Goal: Information Seeking & Learning: Learn about a topic

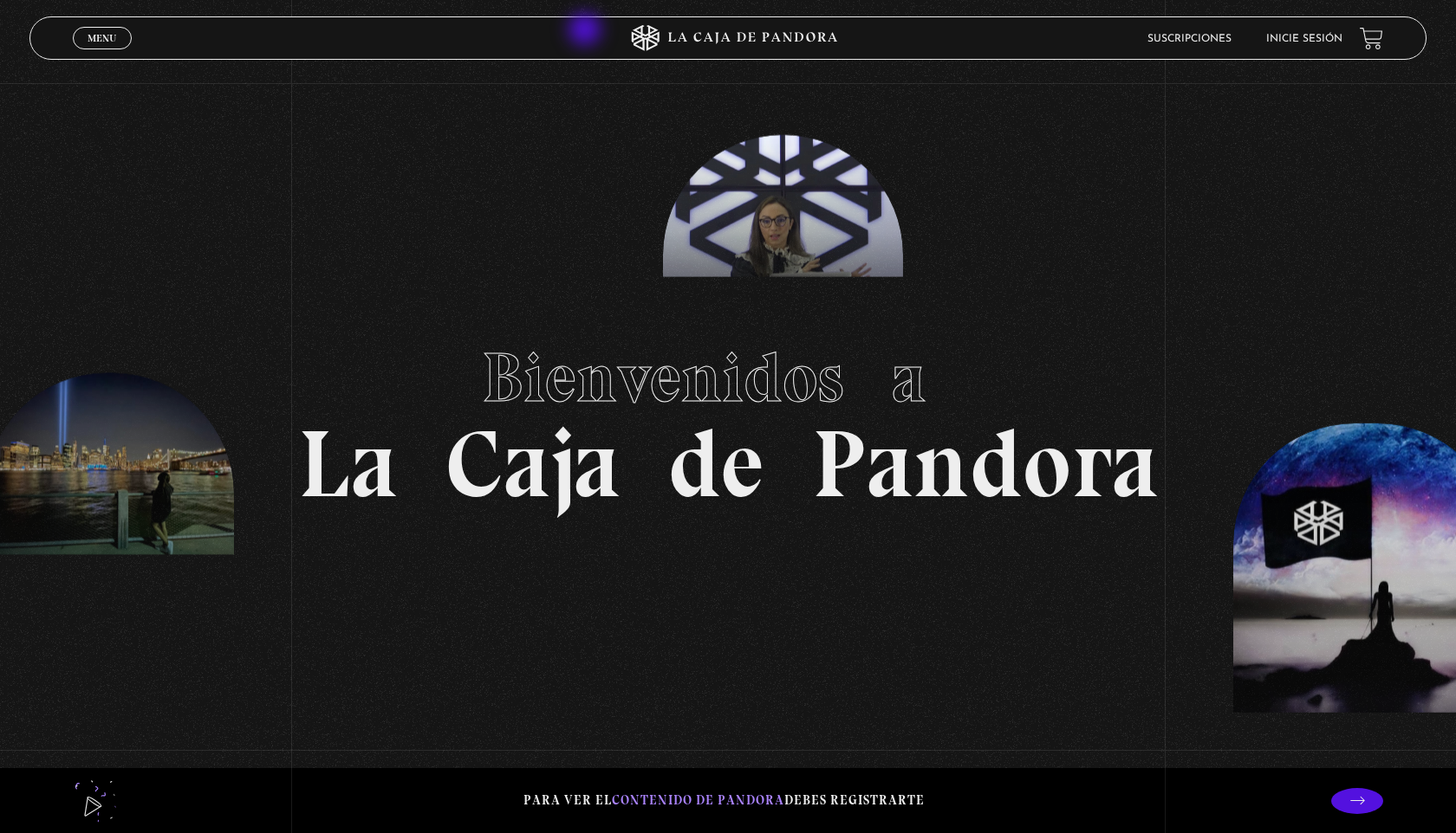
click at [586, 31] on icon at bounding box center [728, 38] width 437 height 26
click at [1349, 814] on div "Para ver el contenido de Pandora debes registrarte" at bounding box center [728, 801] width 1456 height 65
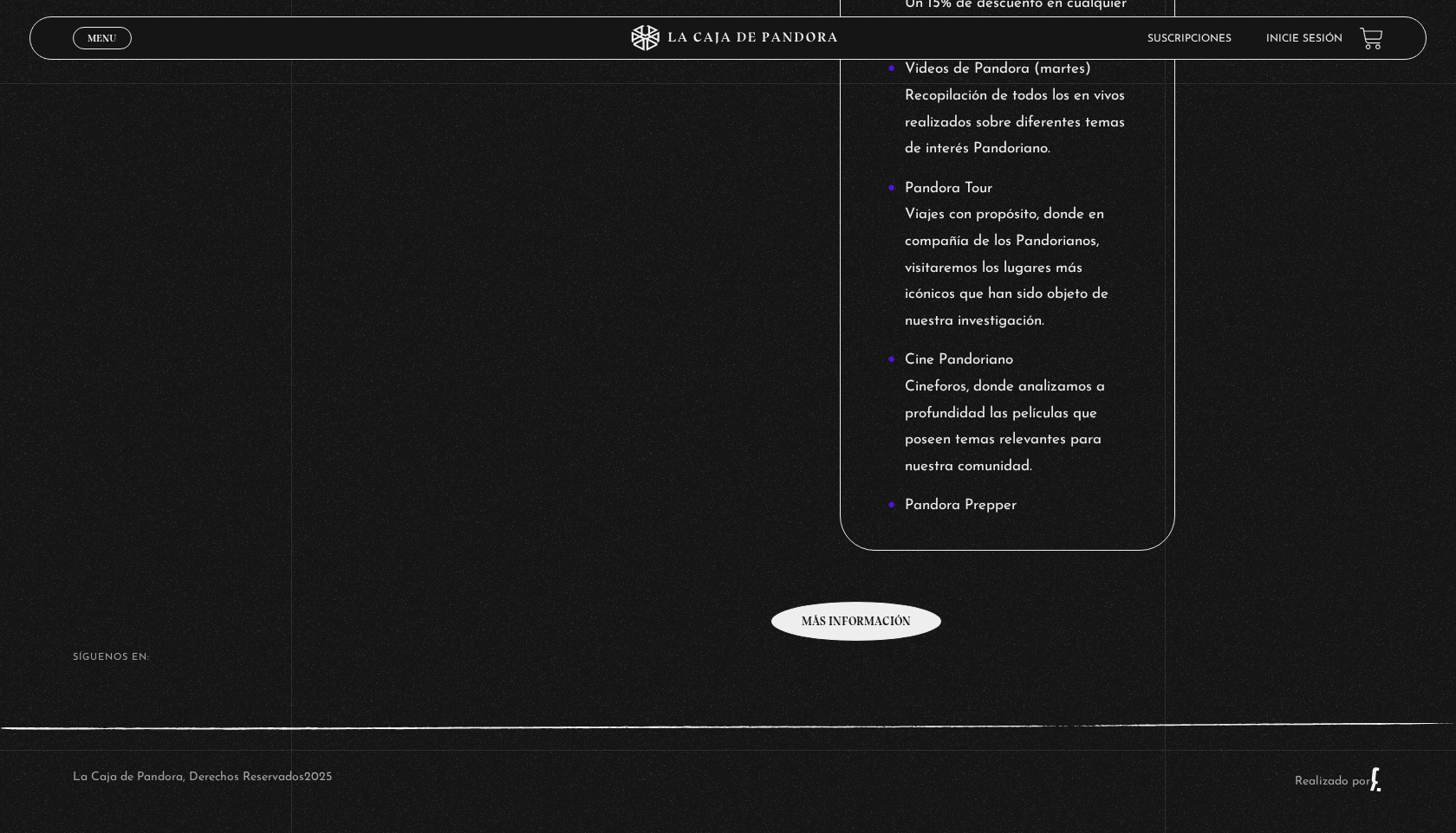
scroll to position [2014, 0]
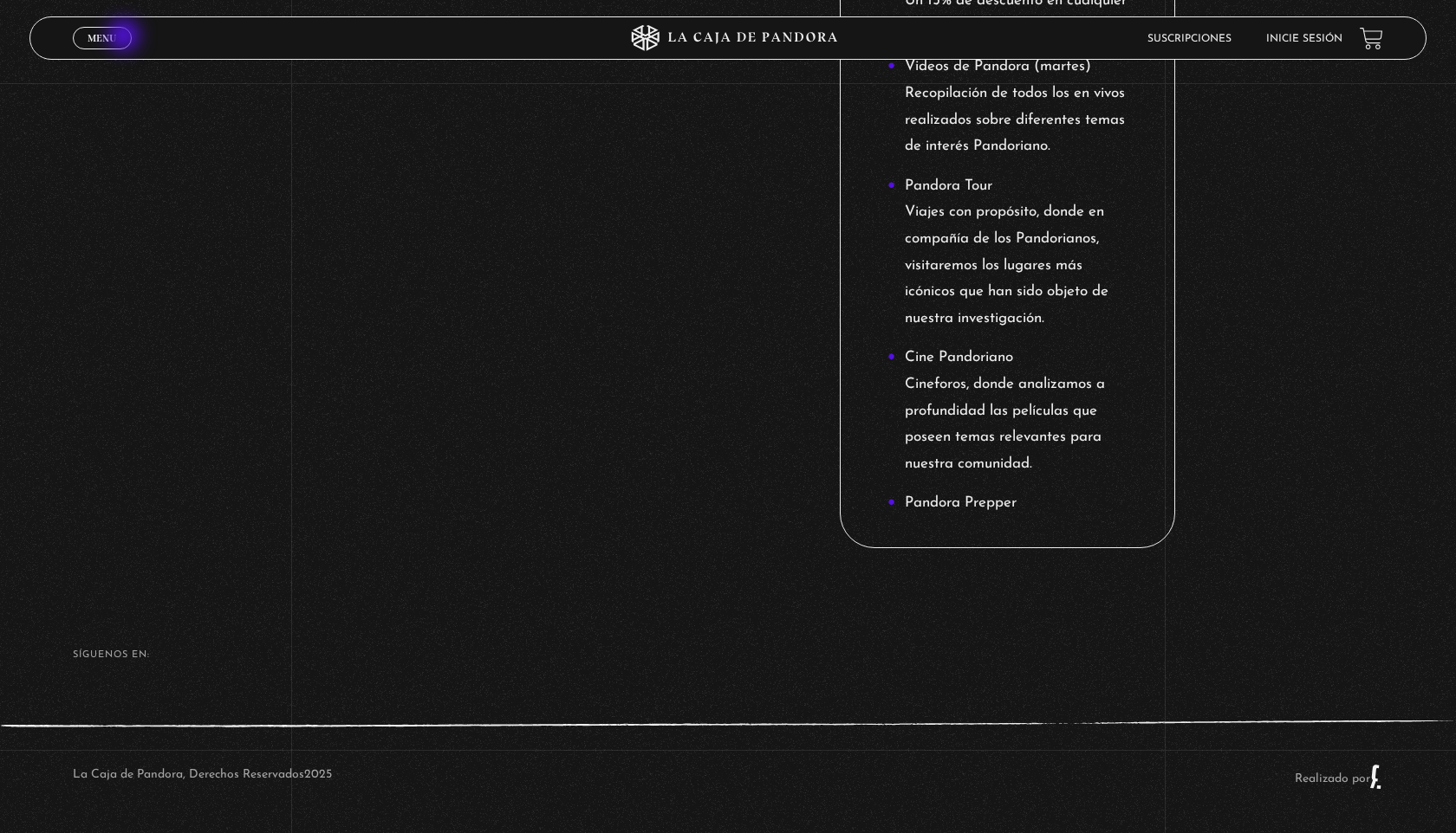
click at [126, 37] on link "Menu Cerrar" at bounding box center [103, 38] width 59 height 22
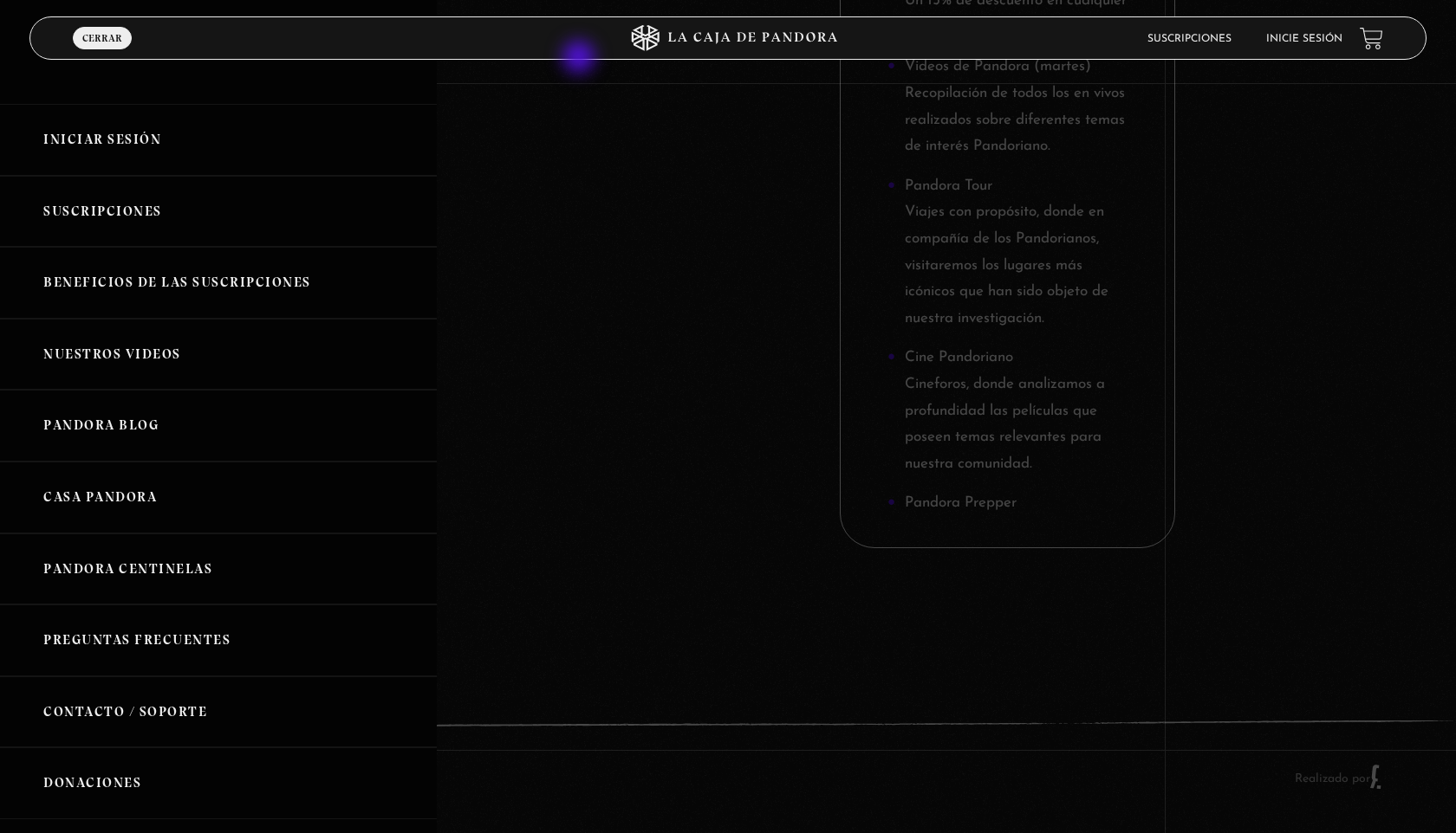
click at [581, 59] on header "Menu Cerrar Suscripciones Inicie sesión" at bounding box center [728, 38] width 1398 height 43
click at [782, 19] on header "Menu Cerrar Suscripciones Inicie sesión" at bounding box center [728, 38] width 1398 height 43
click at [772, 48] on icon at bounding box center [728, 38] width 437 height 26
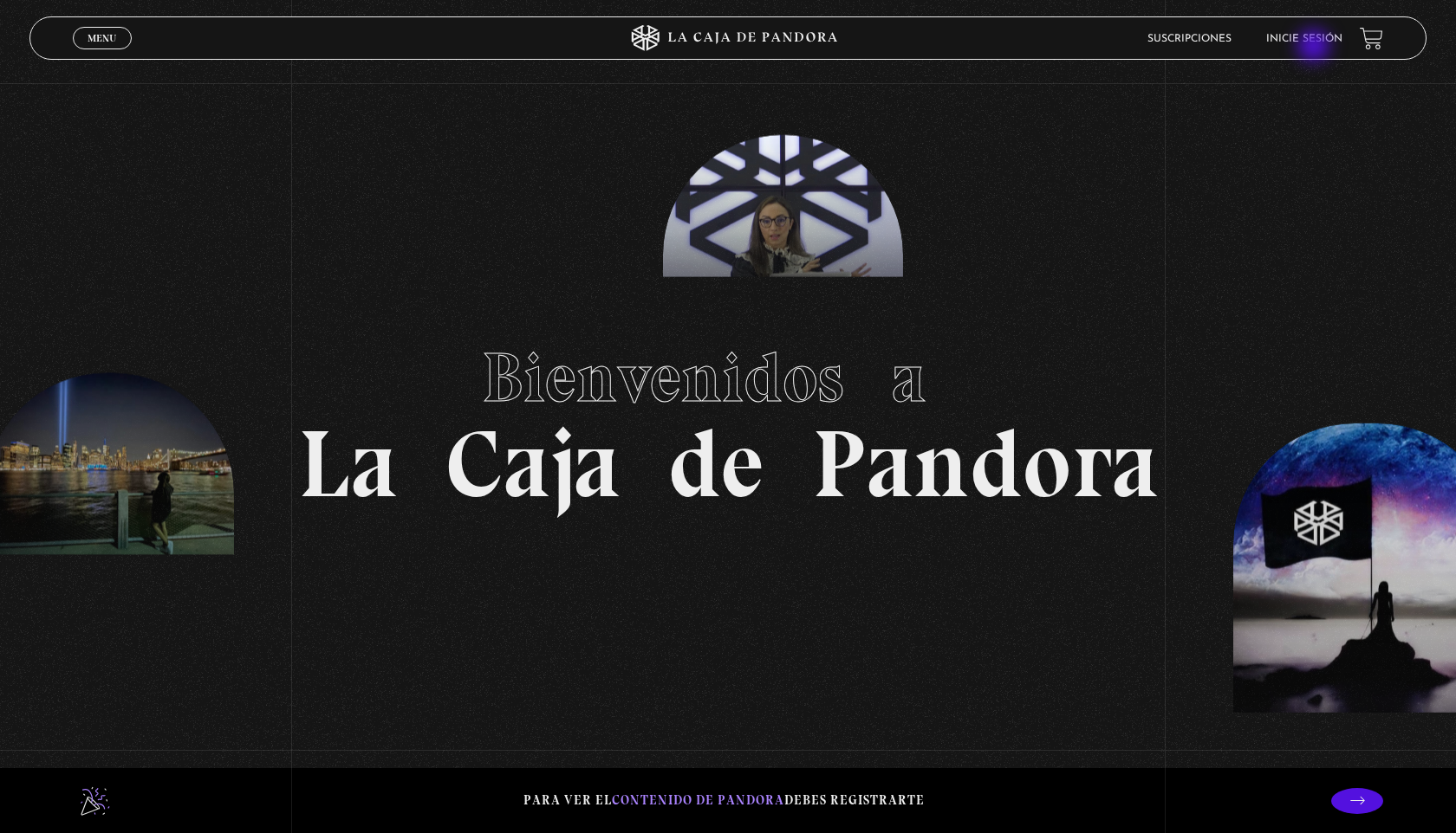
click at [1315, 48] on li "Inicie sesión" at bounding box center [1304, 38] width 76 height 27
click at [1324, 34] on link "Inicie sesión" at bounding box center [1304, 39] width 76 height 10
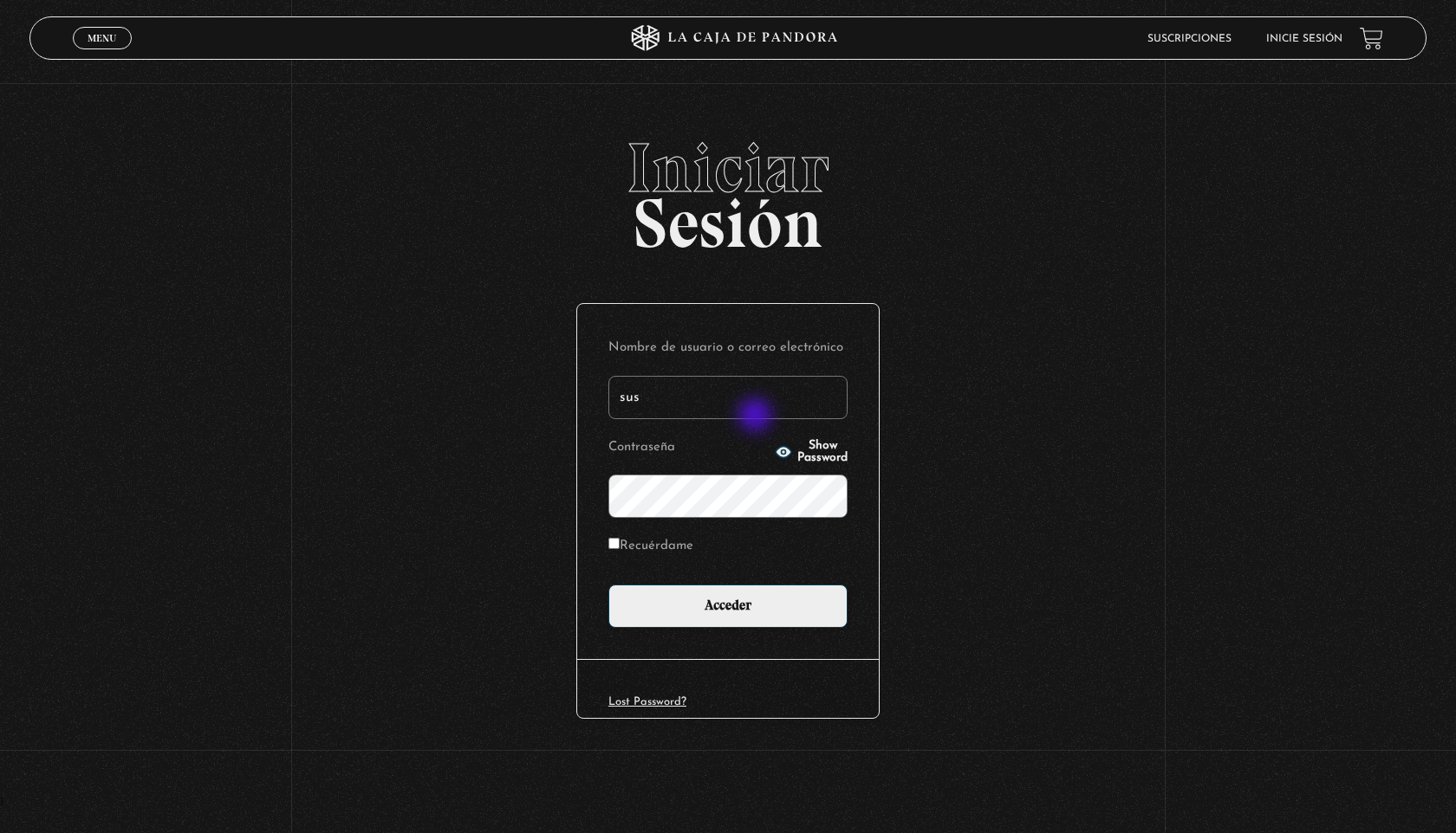
type input "[EMAIL_ADDRESS][DOMAIN_NAME]"
click at [747, 521] on form "Nombre de usuario o correo electrónico susspass84@gmail.com Contraseña Show Pas…" at bounding box center [728, 482] width 240 height 293
click at [609, 584] on input "Acceder" at bounding box center [728, 606] width 240 height 43
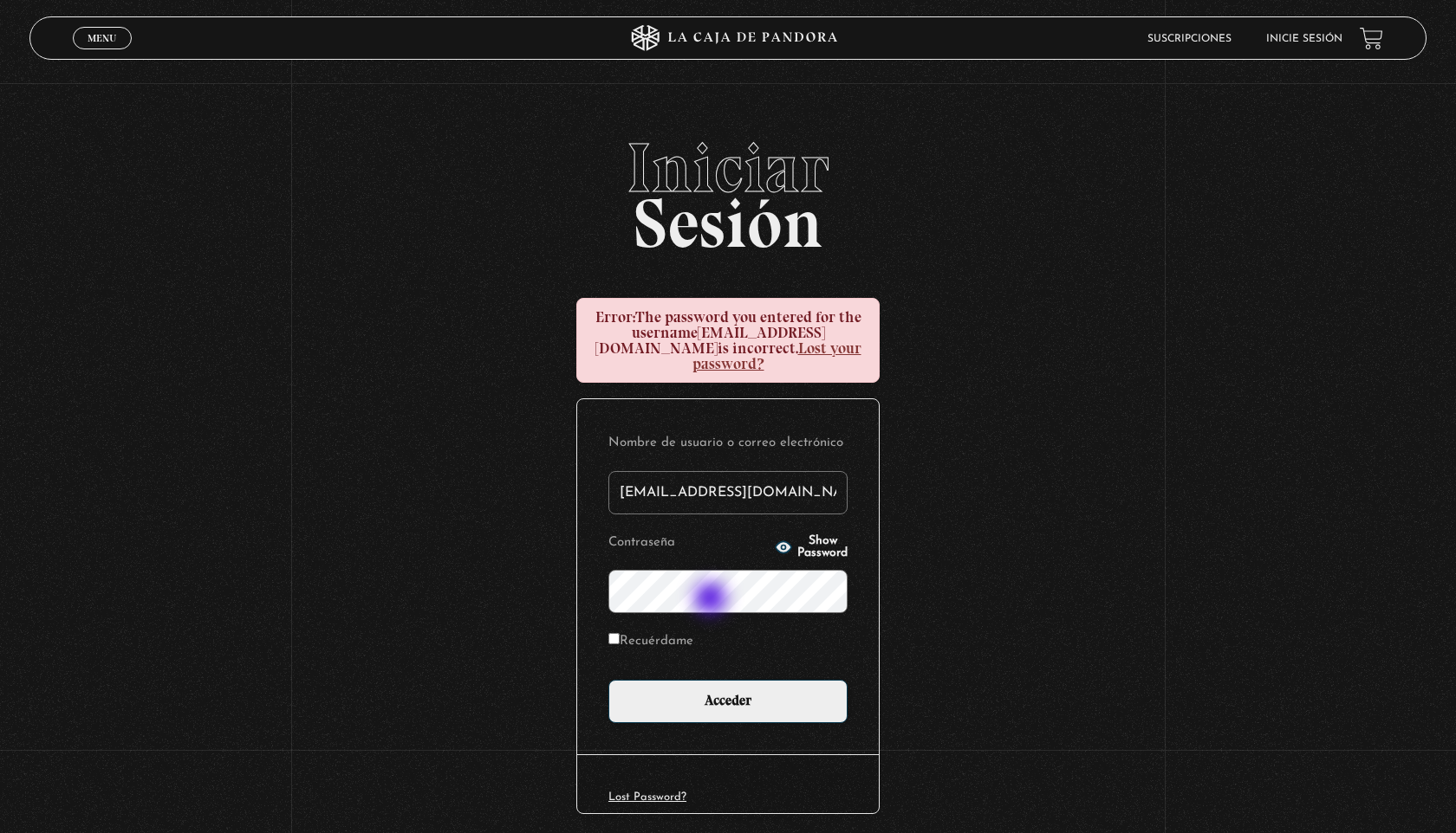
click at [712, 598] on form "Nombre de usuario o correo electrónico [EMAIL_ADDRESS][DOMAIN_NAME] Contraseña …" at bounding box center [728, 577] width 240 height 293
click at [711, 605] on form "Nombre de usuario o correo electrónico [EMAIL_ADDRESS][DOMAIN_NAME] Contraseña …" at bounding box center [728, 577] width 240 height 293
click at [609, 680] on input "Acceder" at bounding box center [728, 701] width 240 height 43
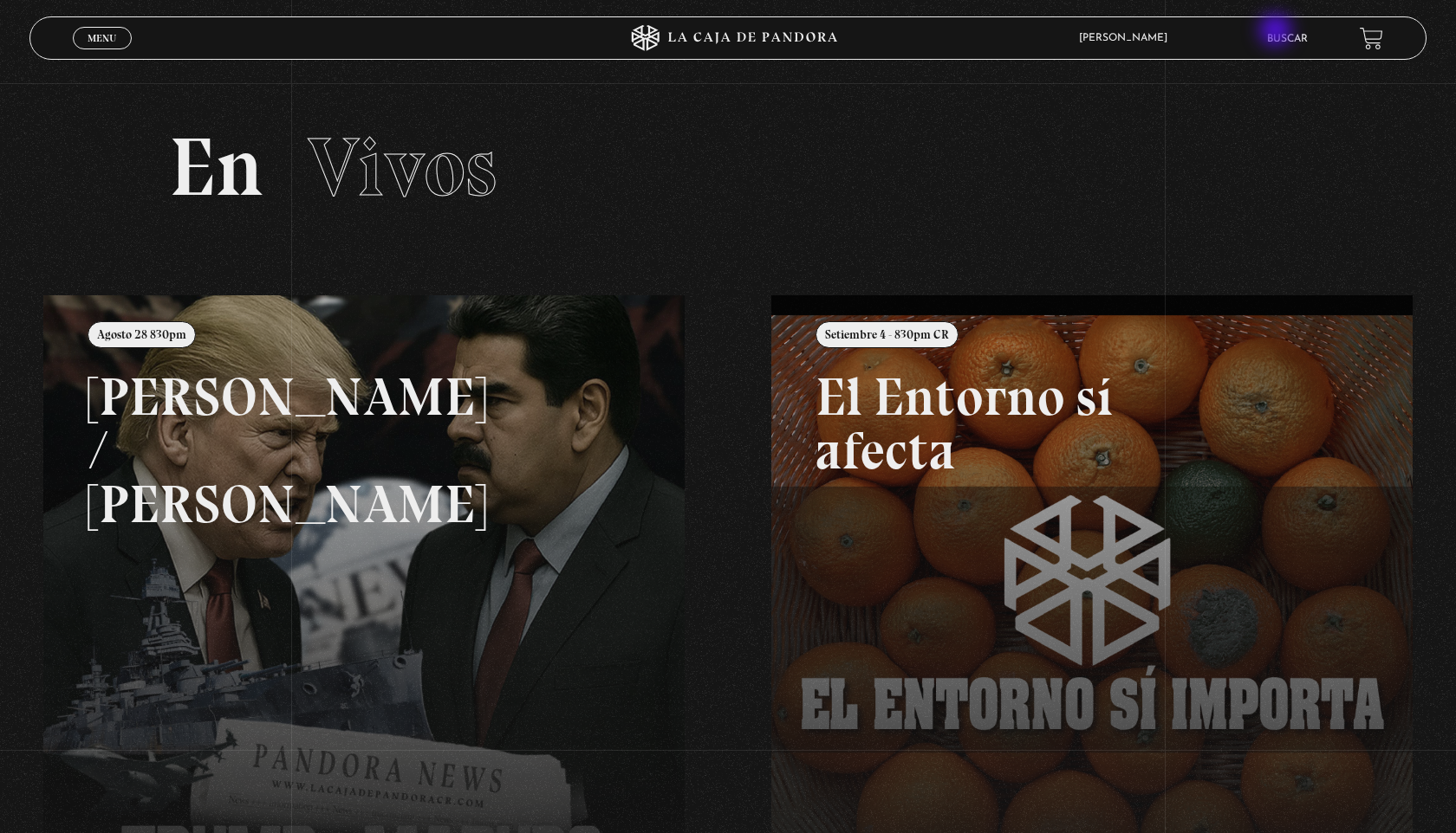
click at [1277, 32] on li "Buscar" at bounding box center [1288, 38] width 41 height 27
click at [1293, 42] on link "Buscar" at bounding box center [1288, 39] width 41 height 10
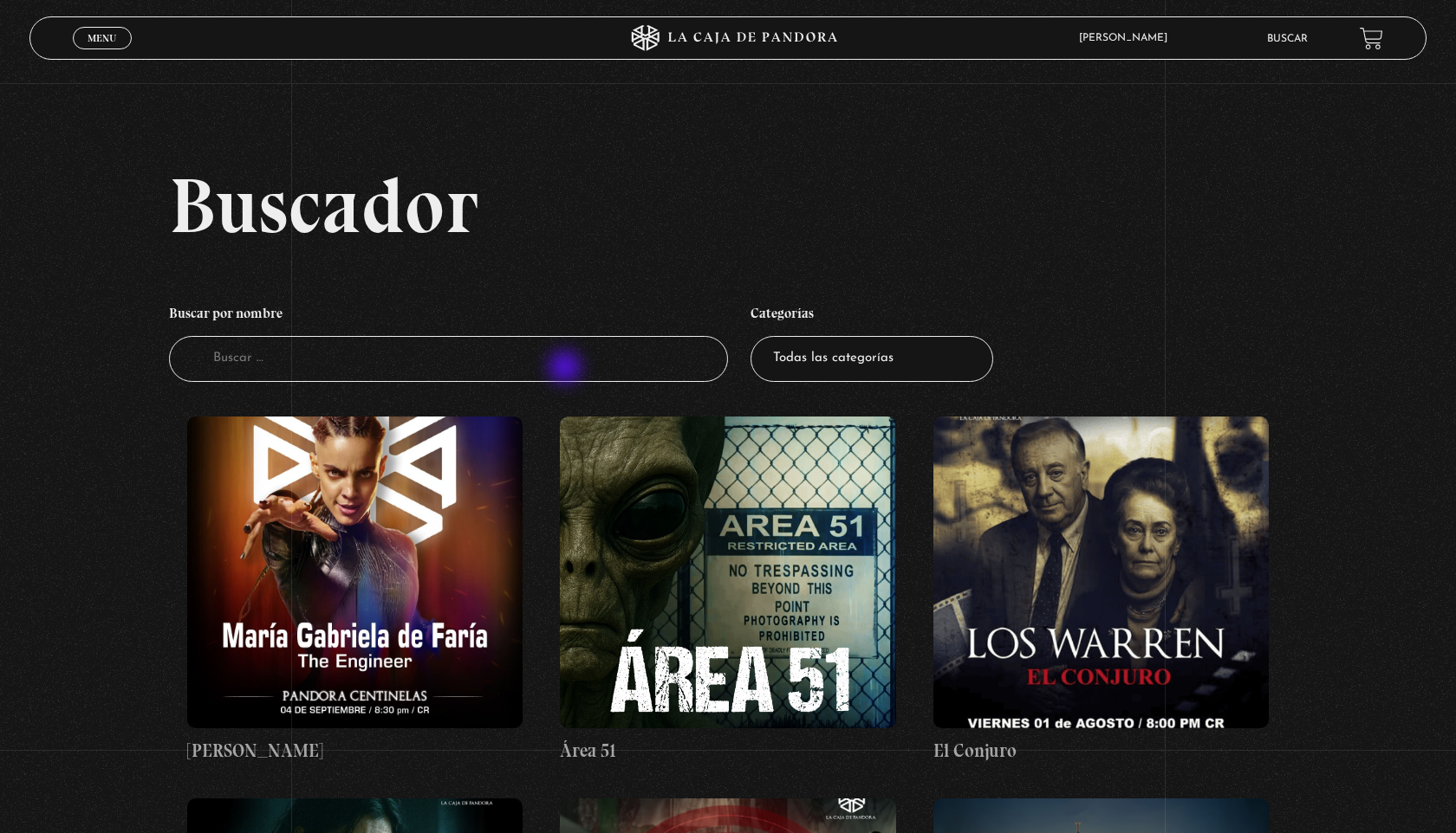
click at [567, 369] on input "Buscador" at bounding box center [449, 359] width 559 height 46
type input "ang"
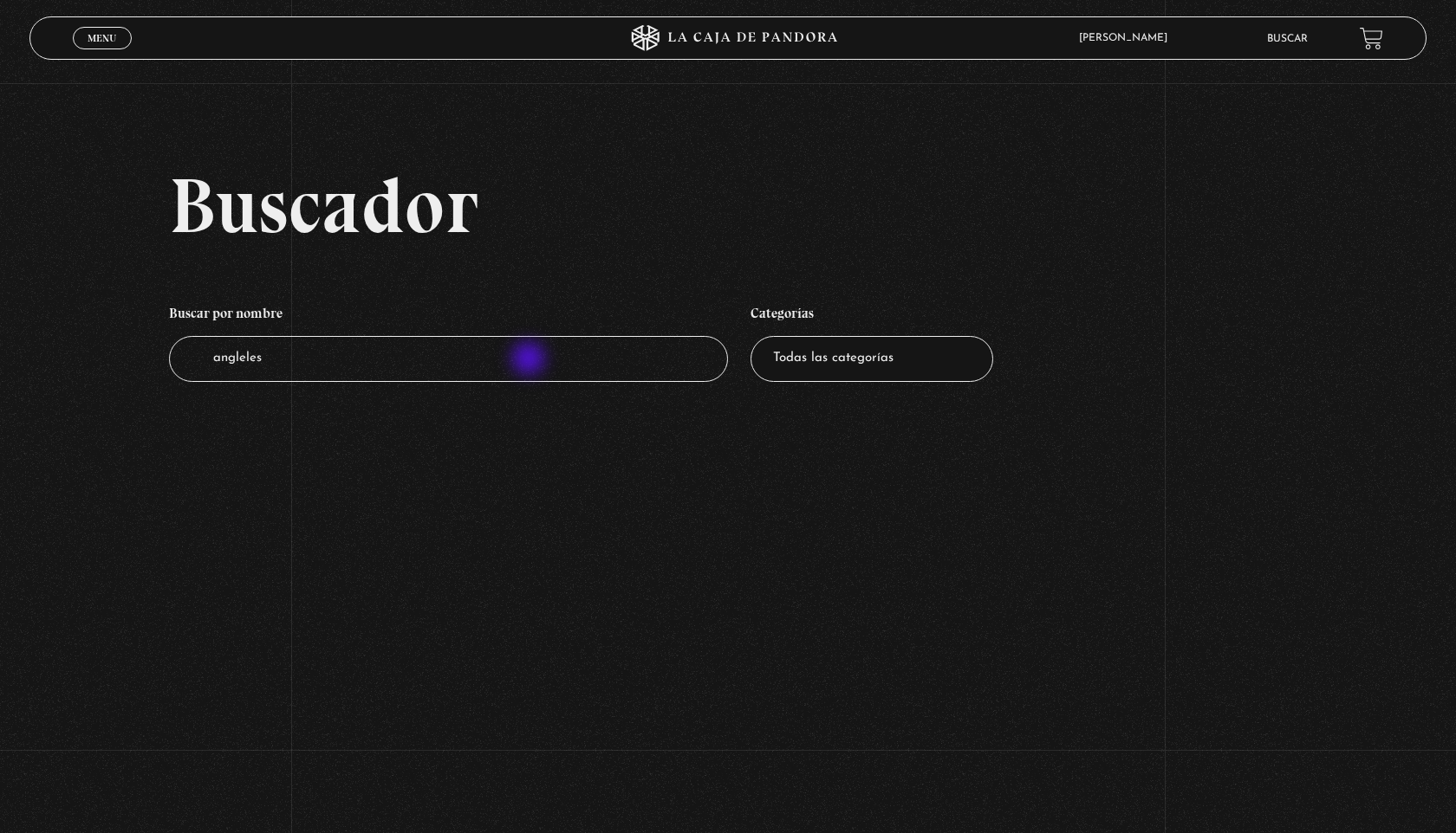
click at [530, 361] on input "angleles" at bounding box center [449, 359] width 559 height 46
type input "angeles caidos"
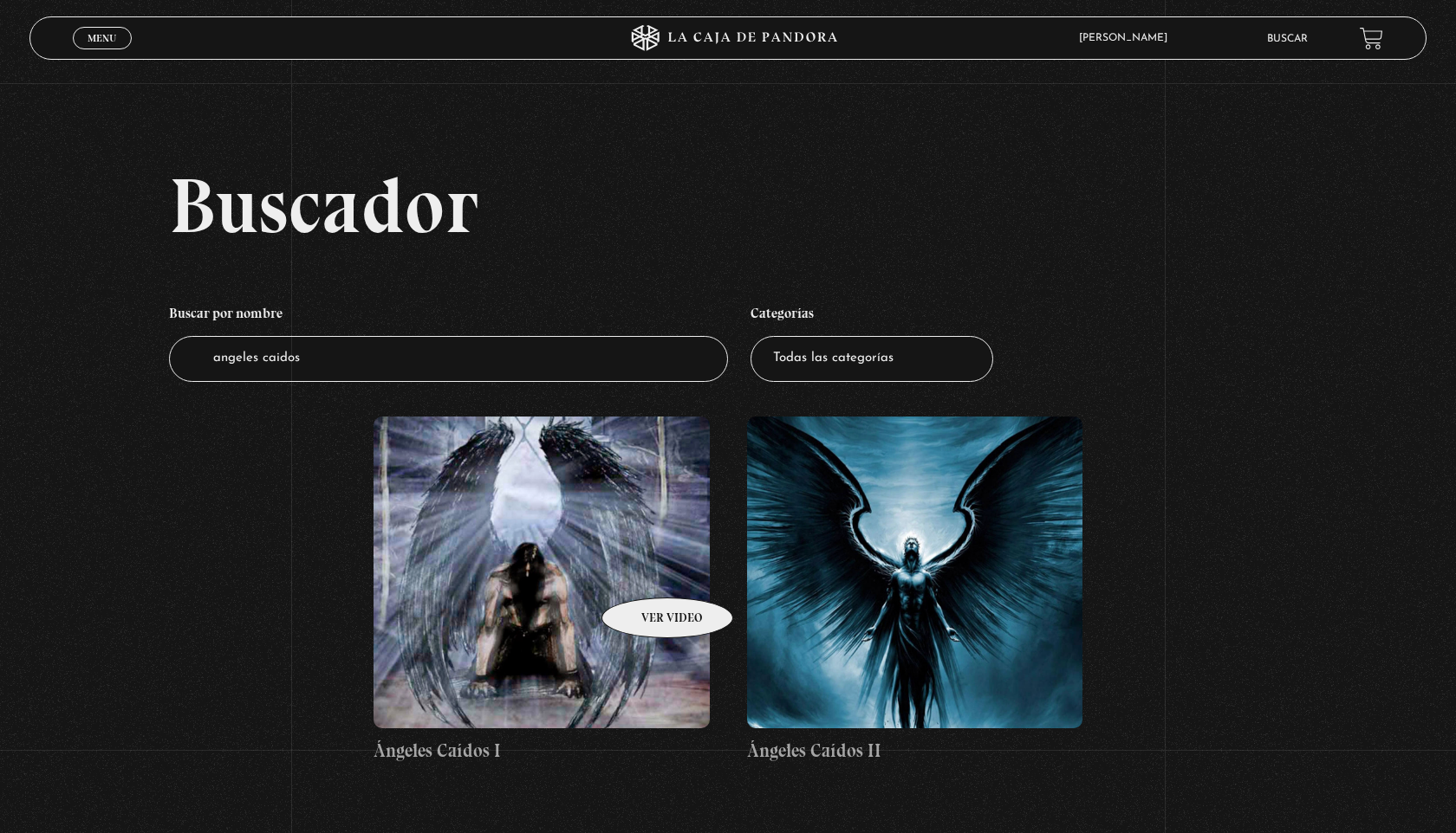
drag, startPoint x: 644, startPoint y: 571, endPoint x: 635, endPoint y: 561, distance: 13.5
click at [643, 570] on figure at bounding box center [541, 572] width 336 height 312
